Goal: Transaction & Acquisition: Book appointment/travel/reservation

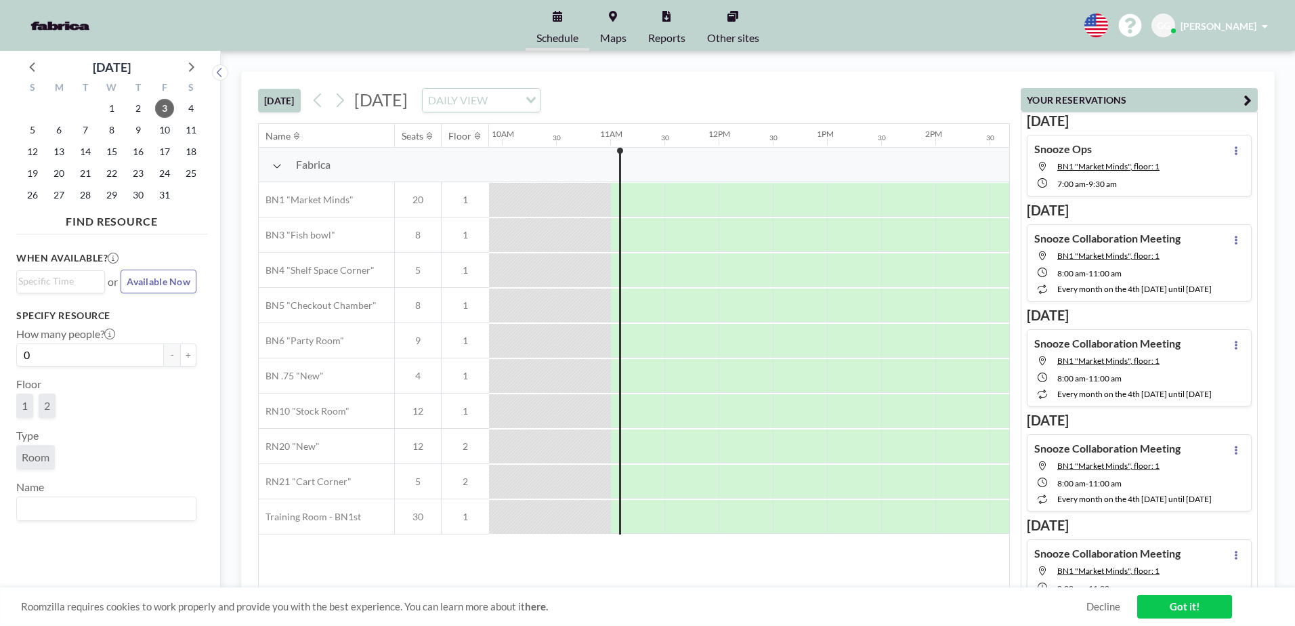
scroll to position [0, 1138]
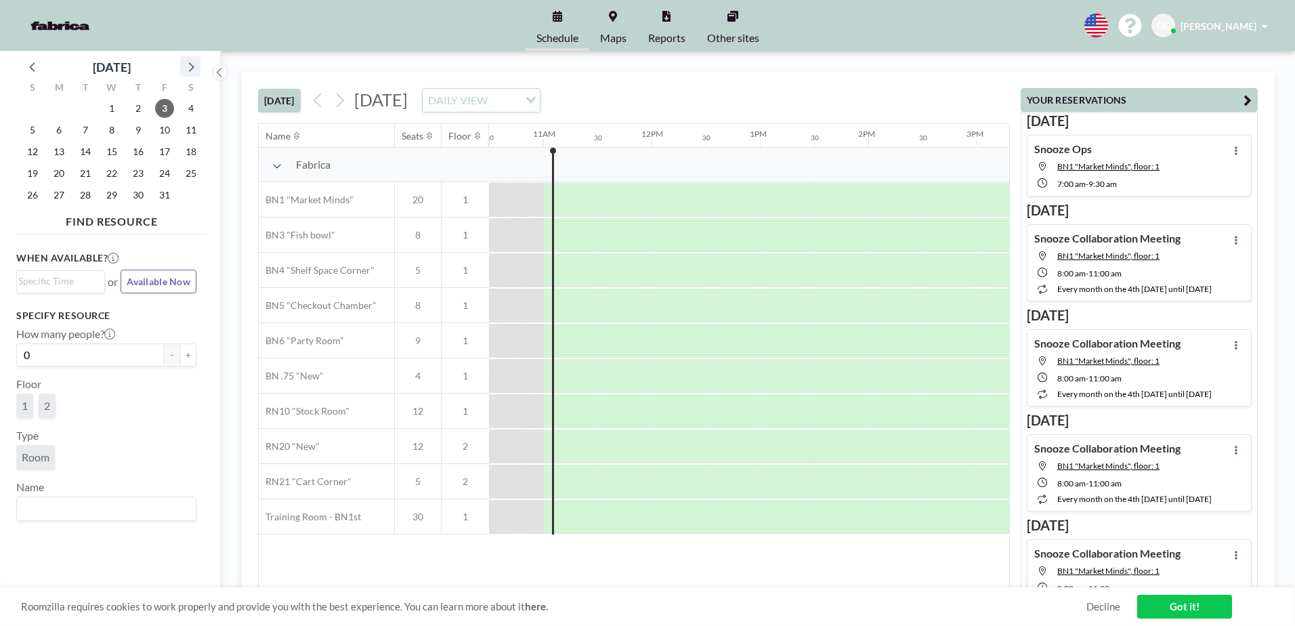
click at [188, 59] on icon at bounding box center [191, 67] width 18 height 18
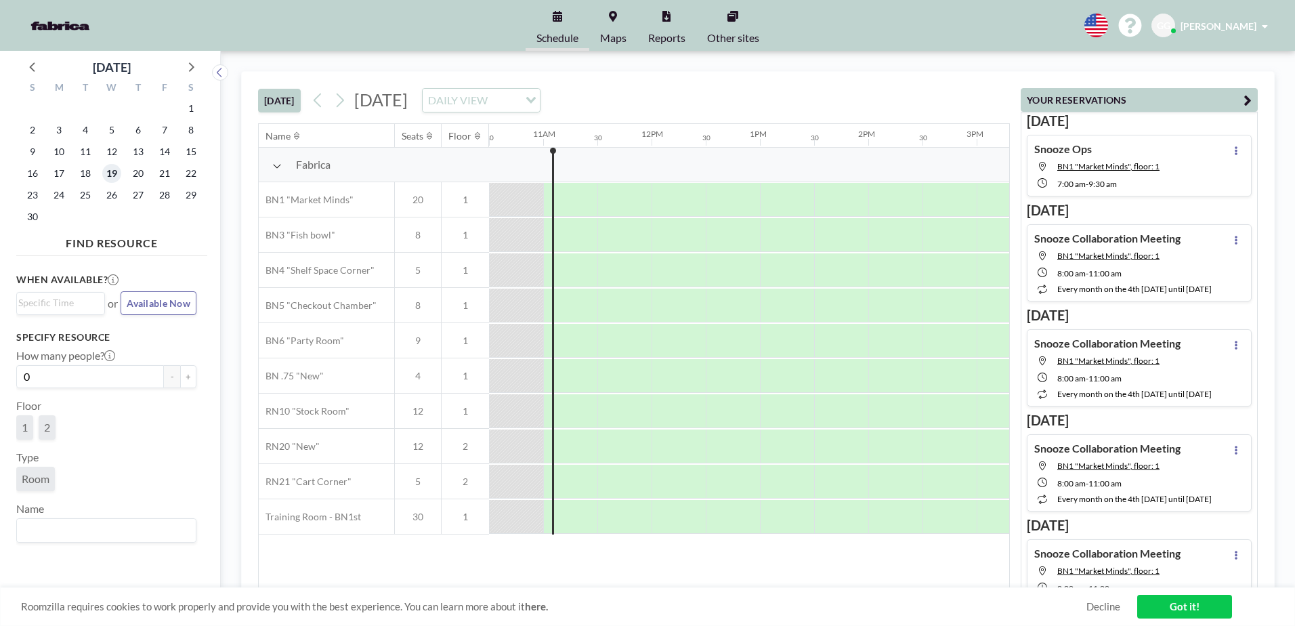
click at [112, 174] on span "19" at bounding box center [111, 173] width 19 height 19
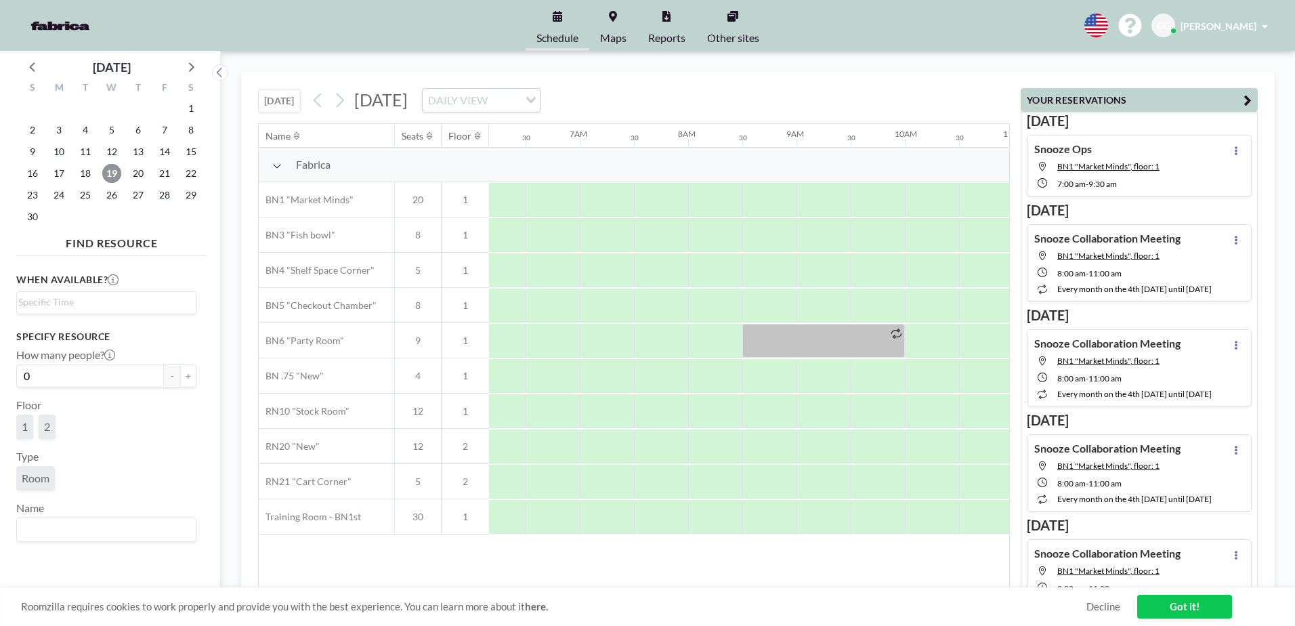
scroll to position [0, 650]
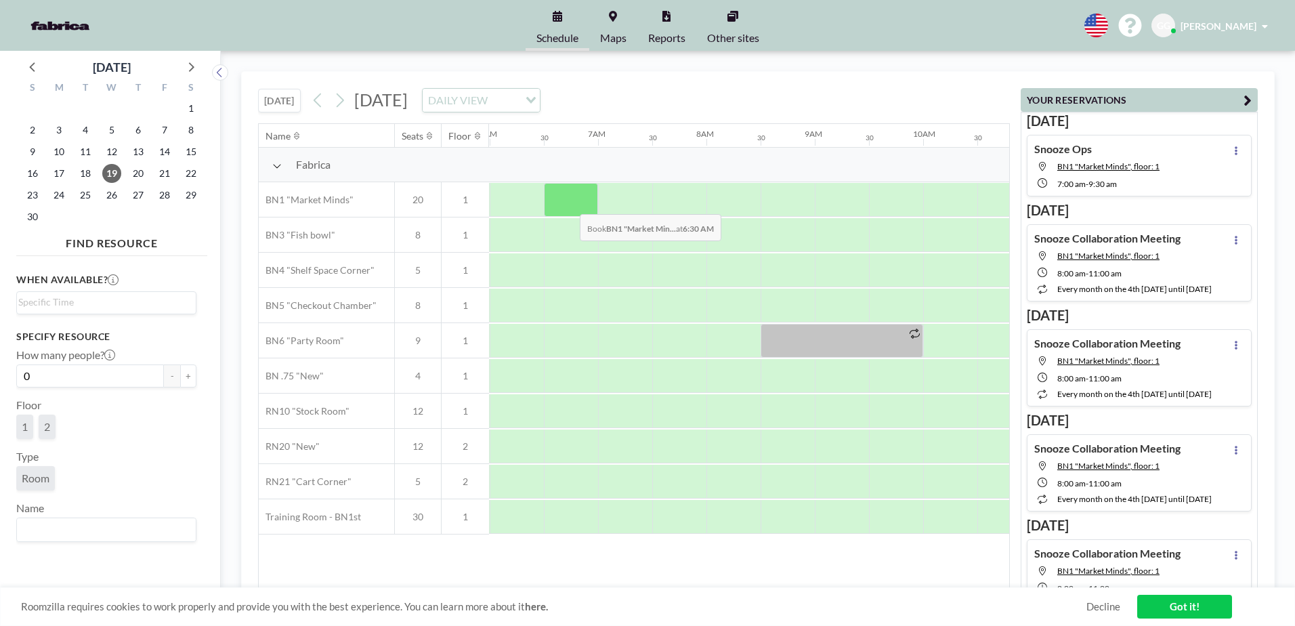
click at [569, 204] on div at bounding box center [571, 200] width 54 height 34
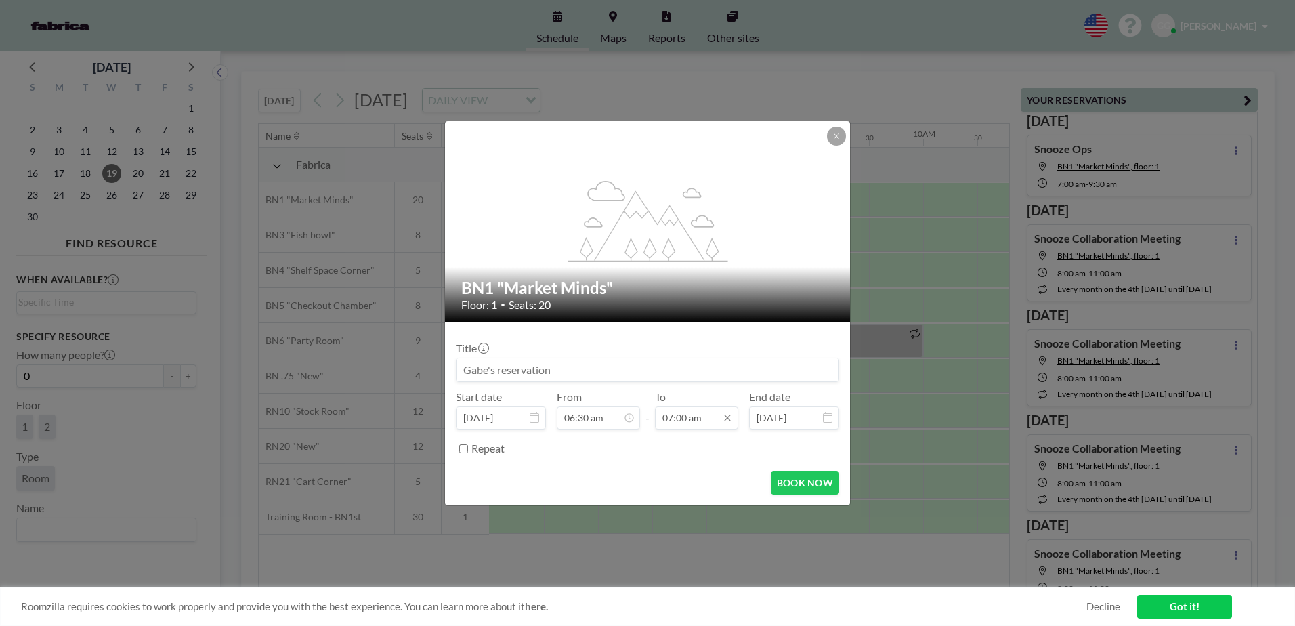
scroll to position [337, 0]
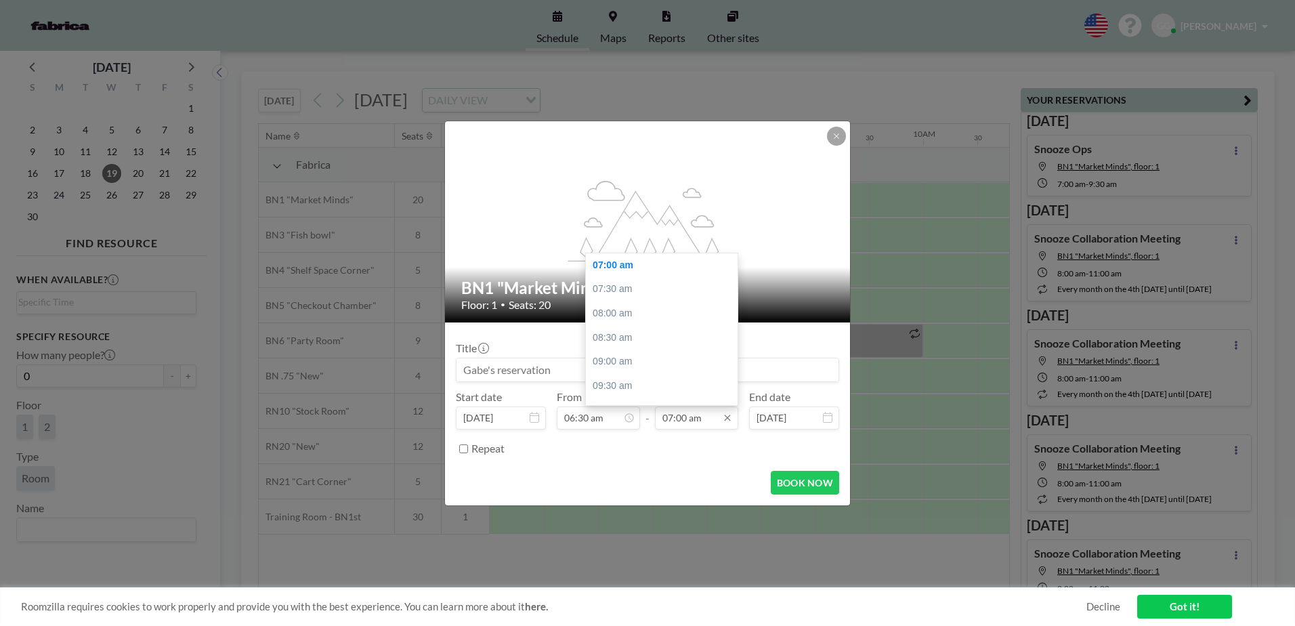
click at [702, 418] on input "07:00 am" at bounding box center [696, 417] width 83 height 23
click at [642, 312] on div "03:00 pm" at bounding box center [665, 312] width 158 height 24
type input "03:00 pm"
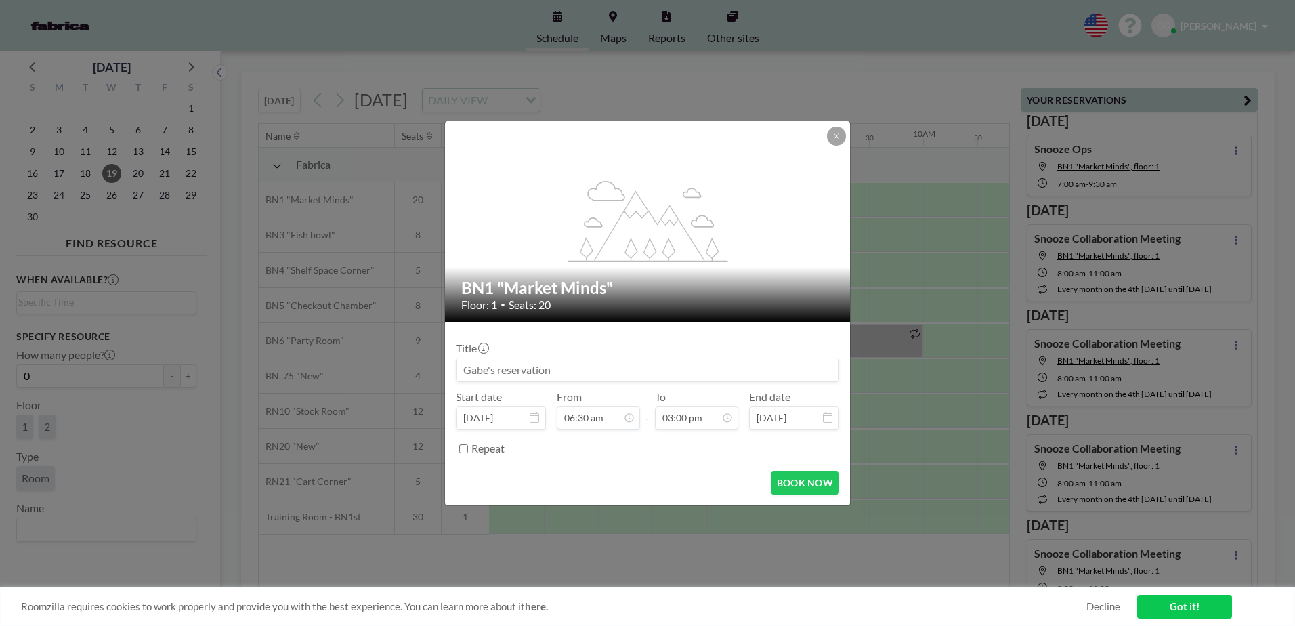
click at [610, 376] on input at bounding box center [648, 369] width 382 height 23
type input "Snooze BOD Meeting"
click at [826, 484] on button "BOOK NOW" at bounding box center [805, 483] width 68 height 24
